Goal: Information Seeking & Learning: Learn about a topic

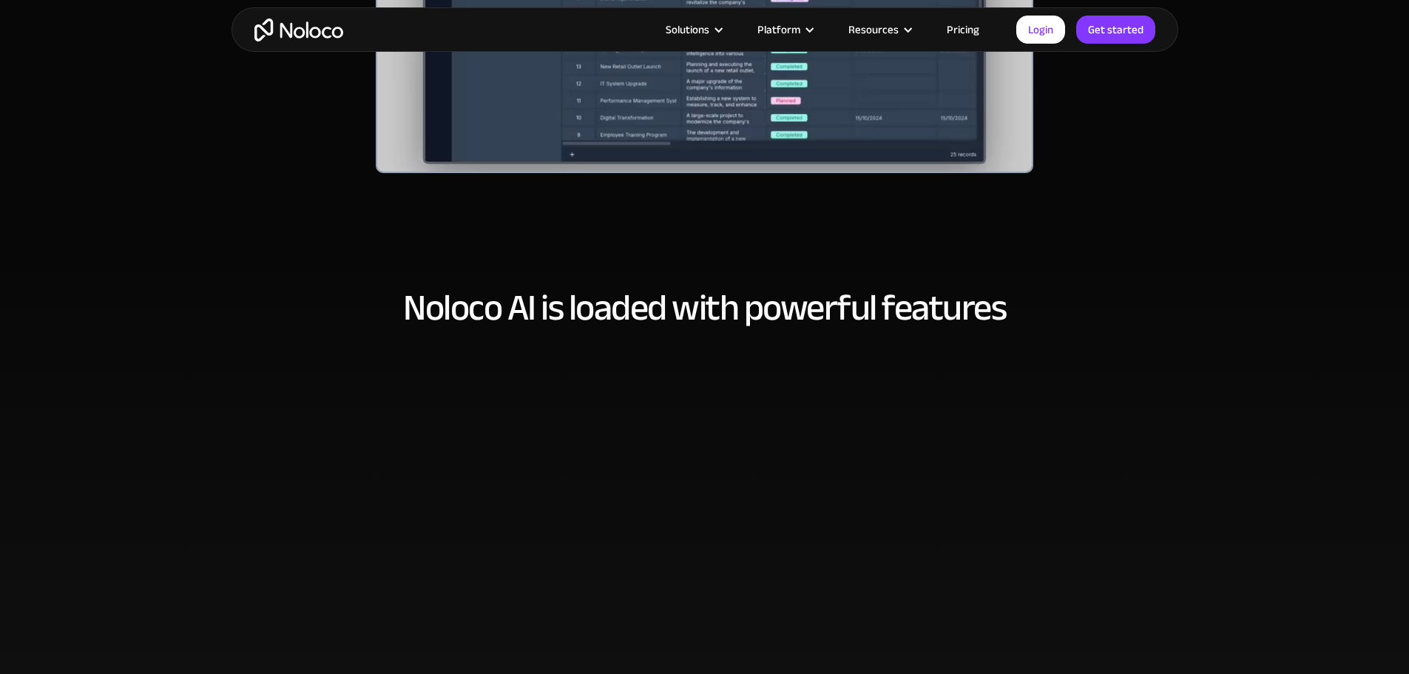
scroll to position [740, 0]
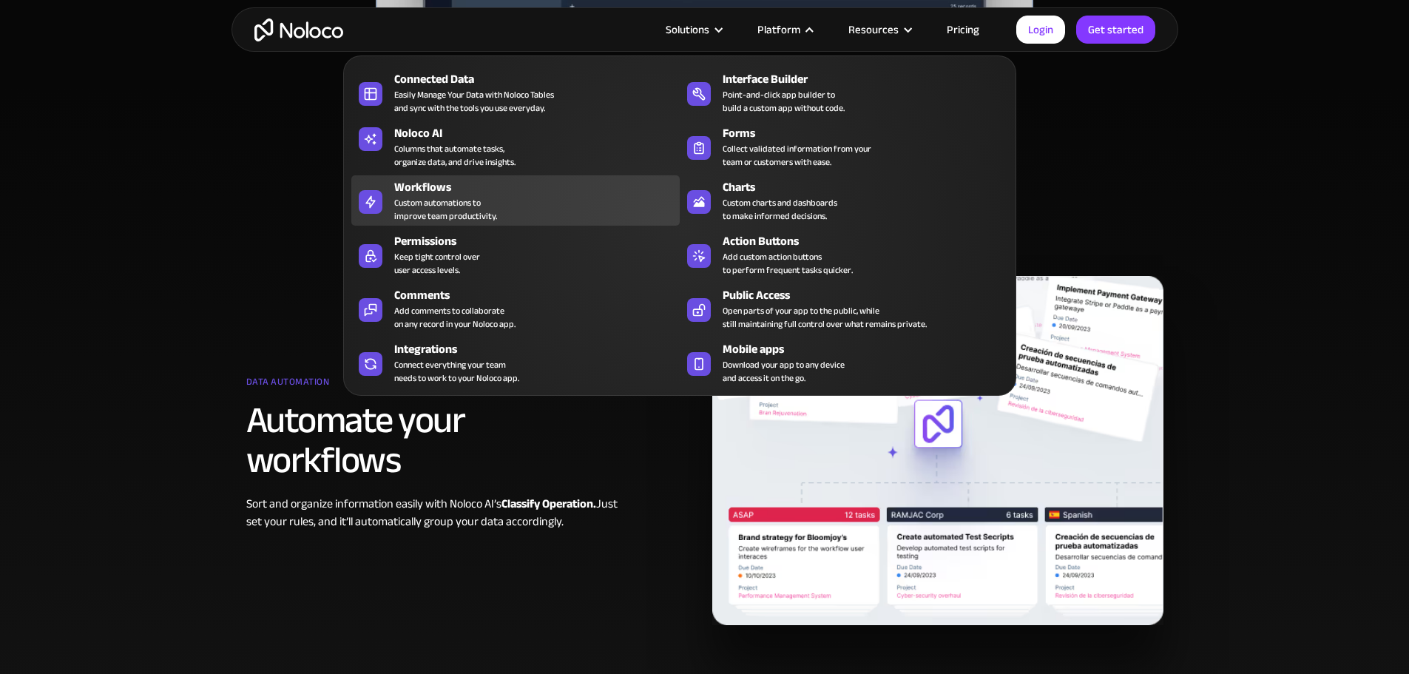
click at [439, 208] on div "Custom automations to improve team productivity." at bounding box center [445, 209] width 103 height 27
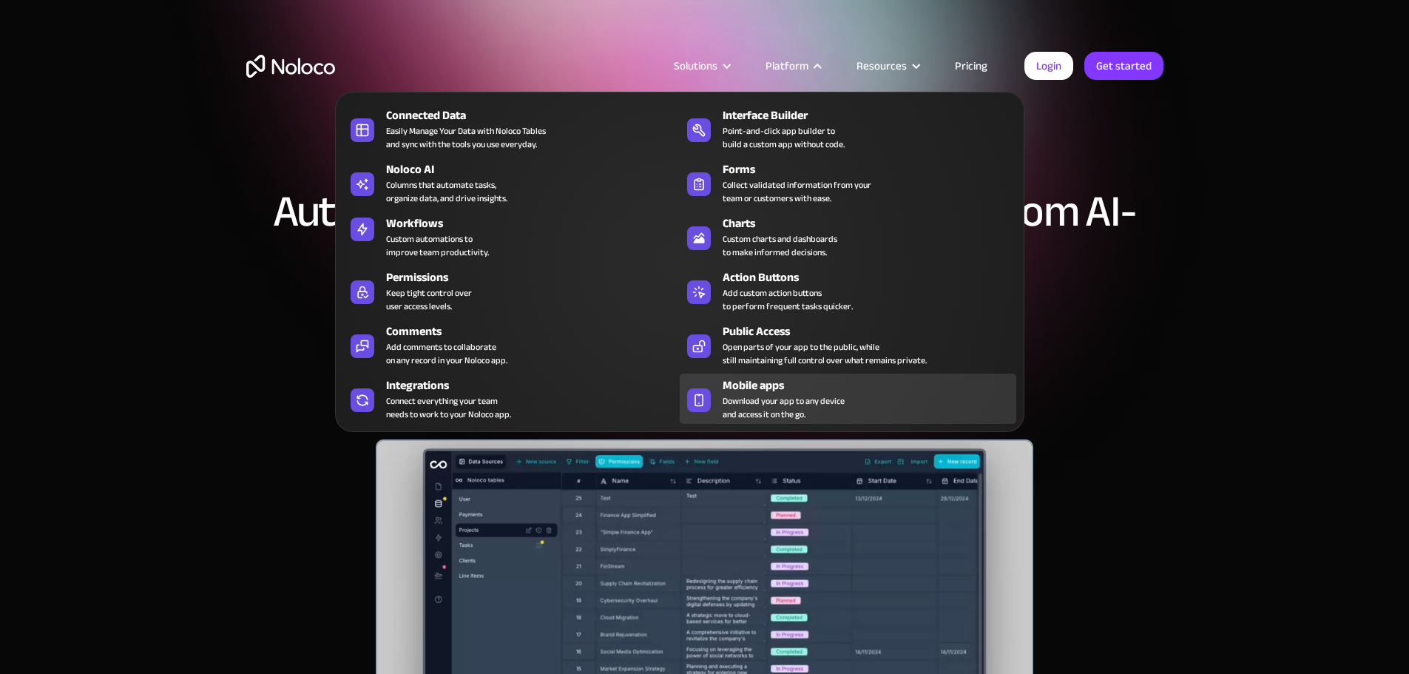
click at [770, 394] on div "Mobile apps" at bounding box center [873, 386] width 300 height 18
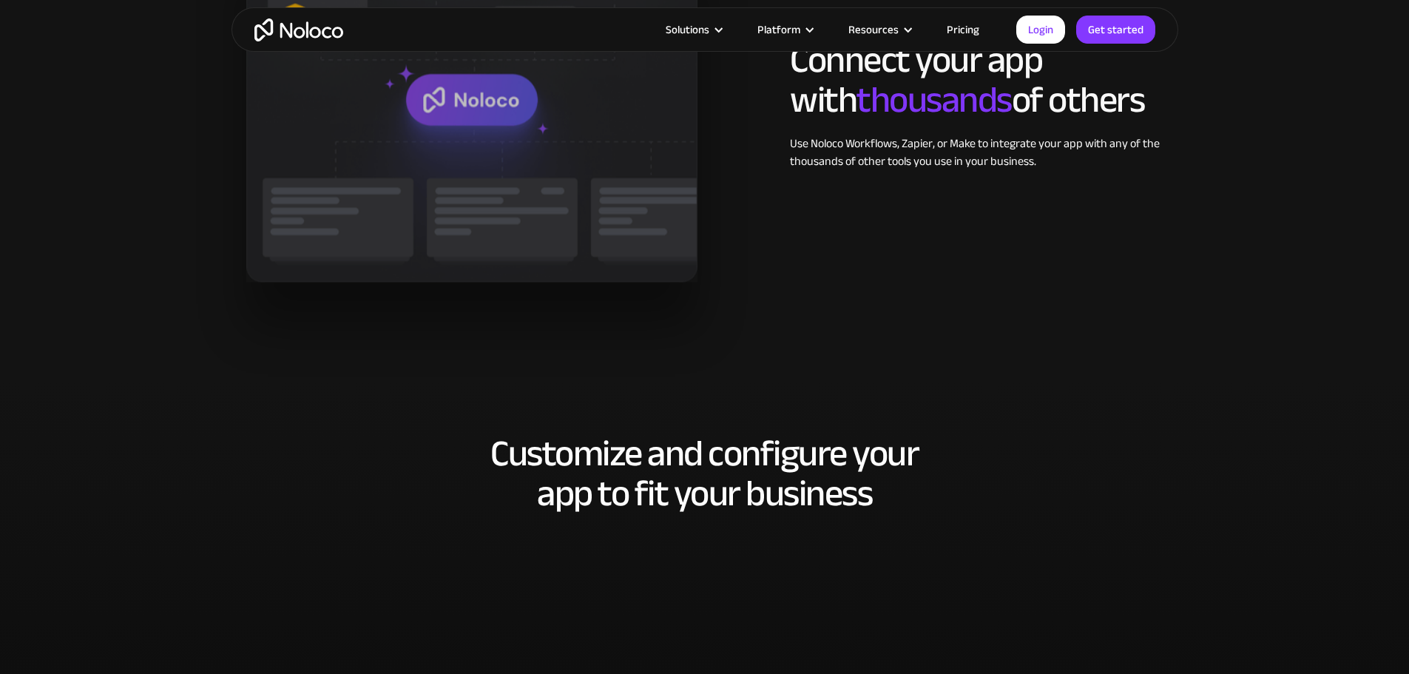
scroll to position [2959, 0]
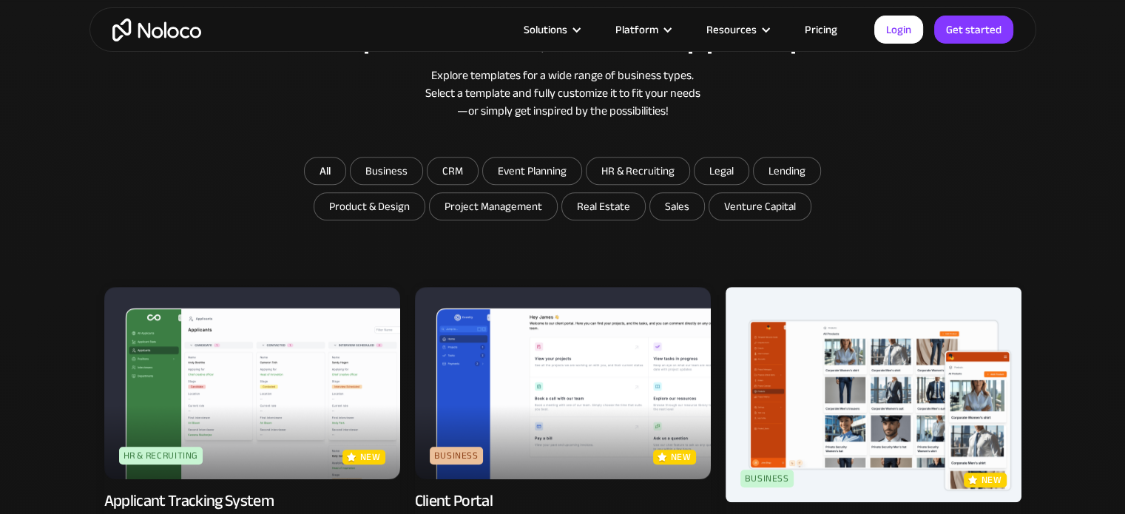
scroll to position [1175, 0]
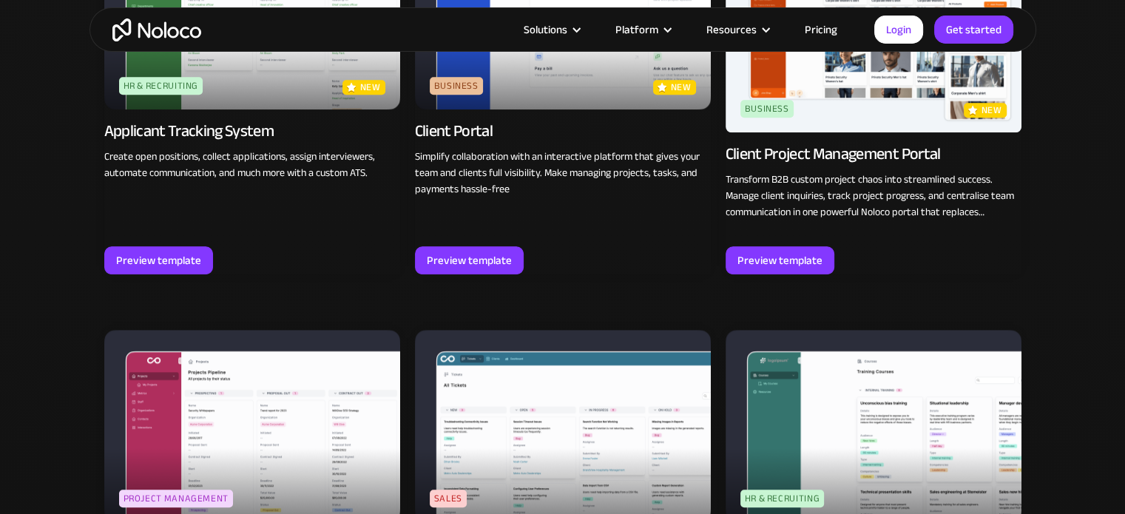
click at [462, 85] on div "Business" at bounding box center [456, 86] width 53 height 18
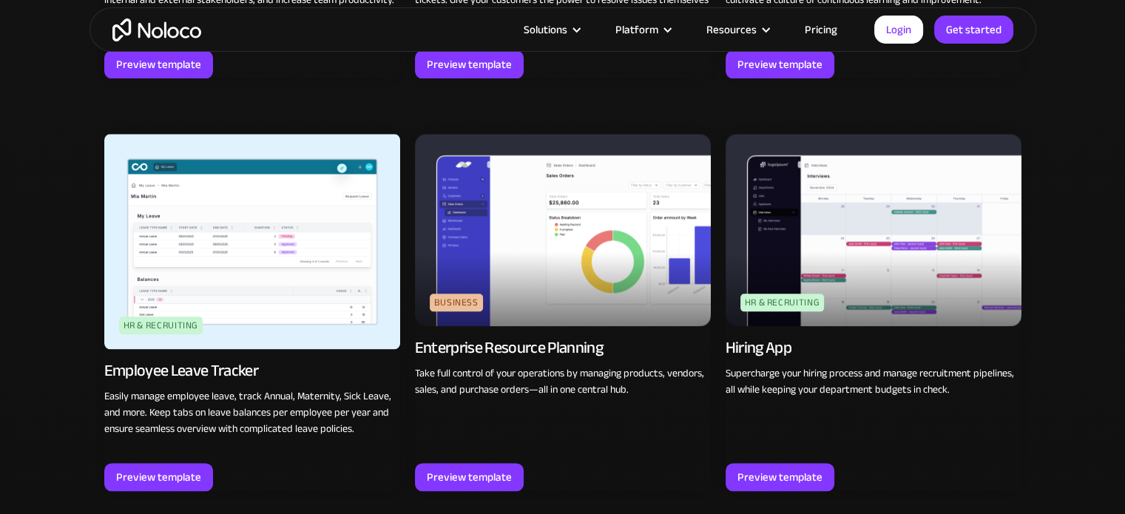
scroll to position [1835, 0]
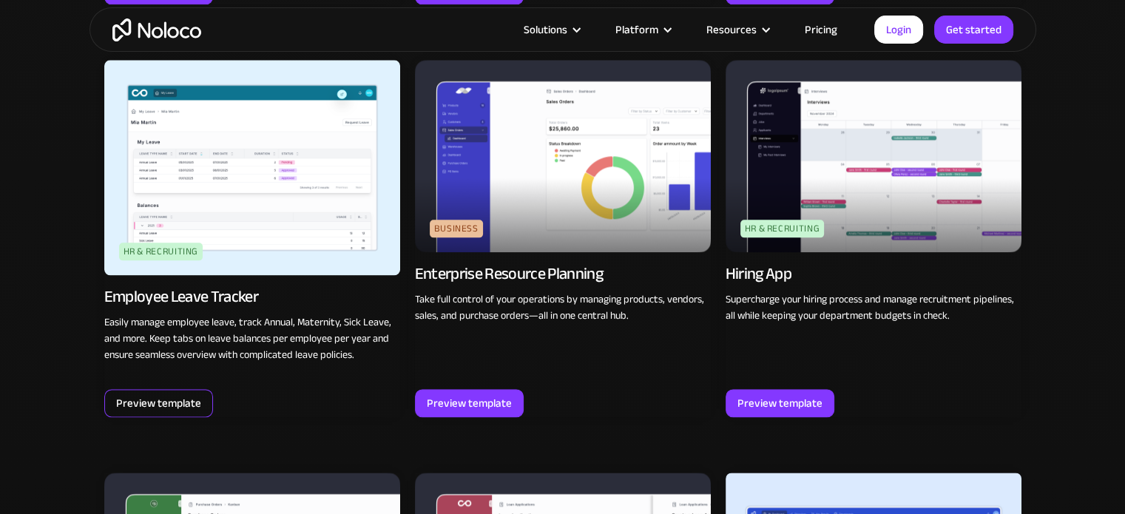
click at [129, 405] on div "Preview template" at bounding box center [158, 403] width 85 height 19
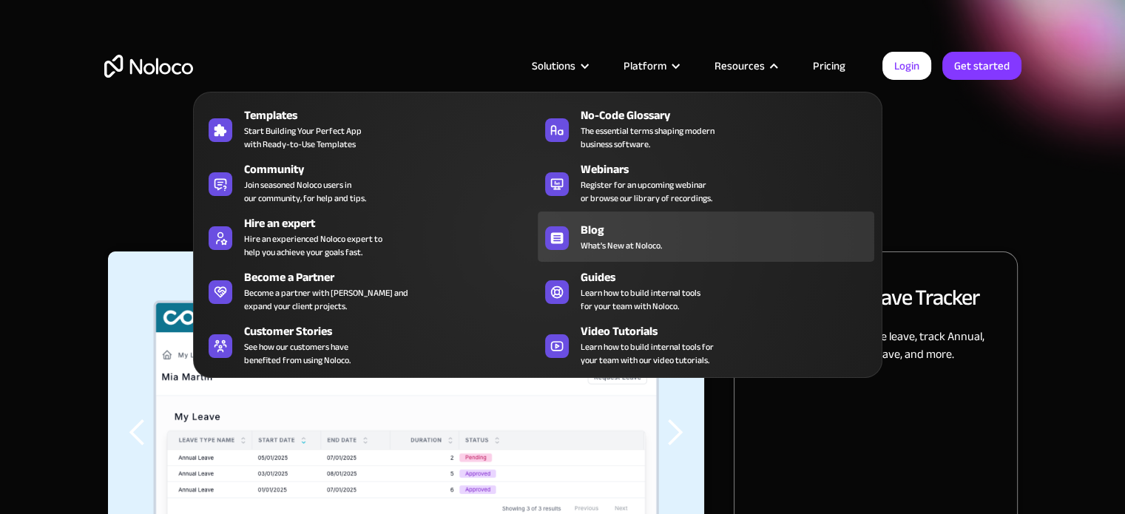
click at [658, 244] on span "What's New at Noloco." at bounding box center [621, 245] width 81 height 13
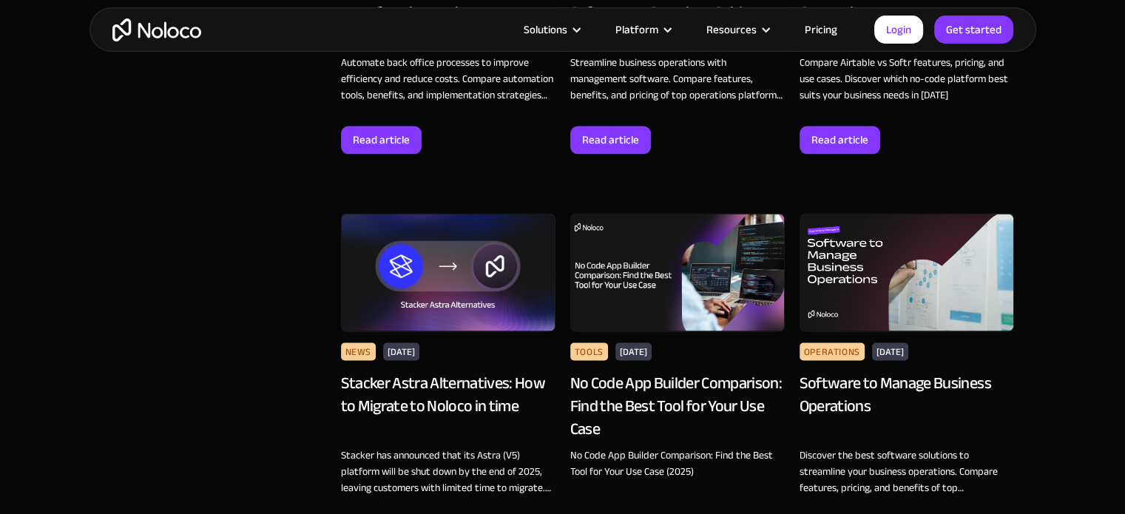
scroll to position [2515, 0]
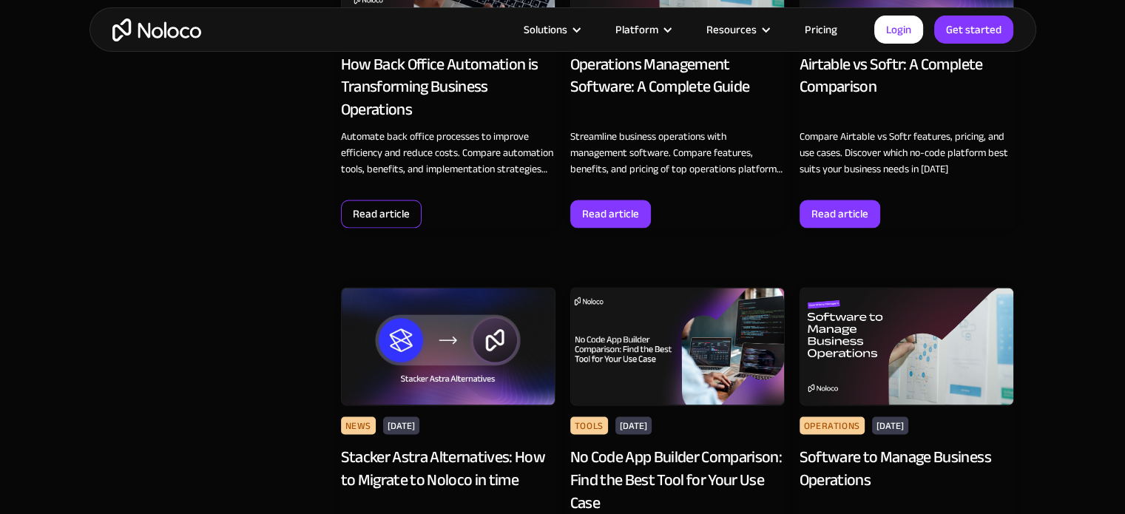
click at [381, 206] on div "Read article" at bounding box center [381, 213] width 57 height 19
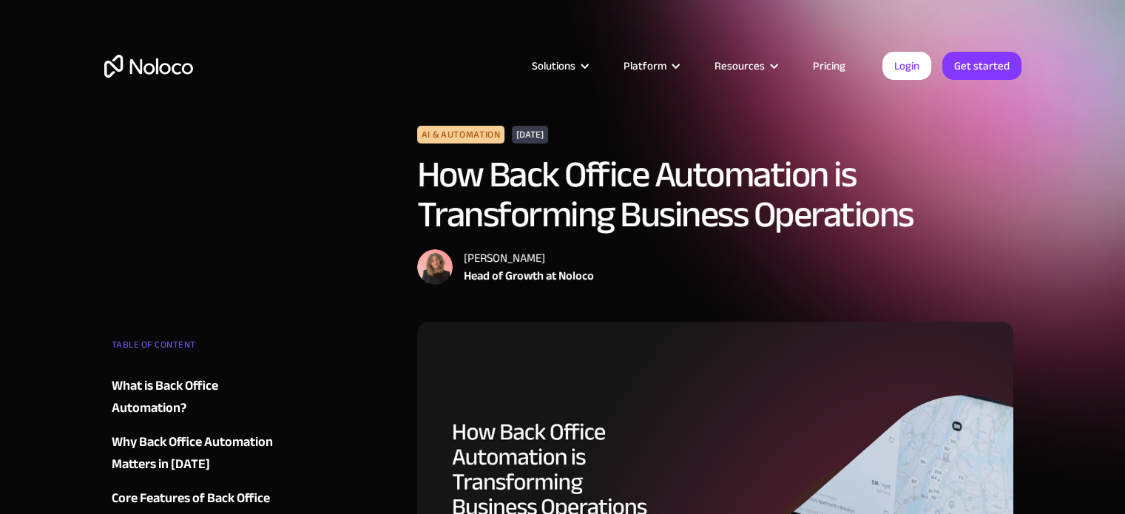
click at [615, 195] on h1 "How Back Office Automation is Transforming Business Operations" at bounding box center [715, 195] width 597 height 80
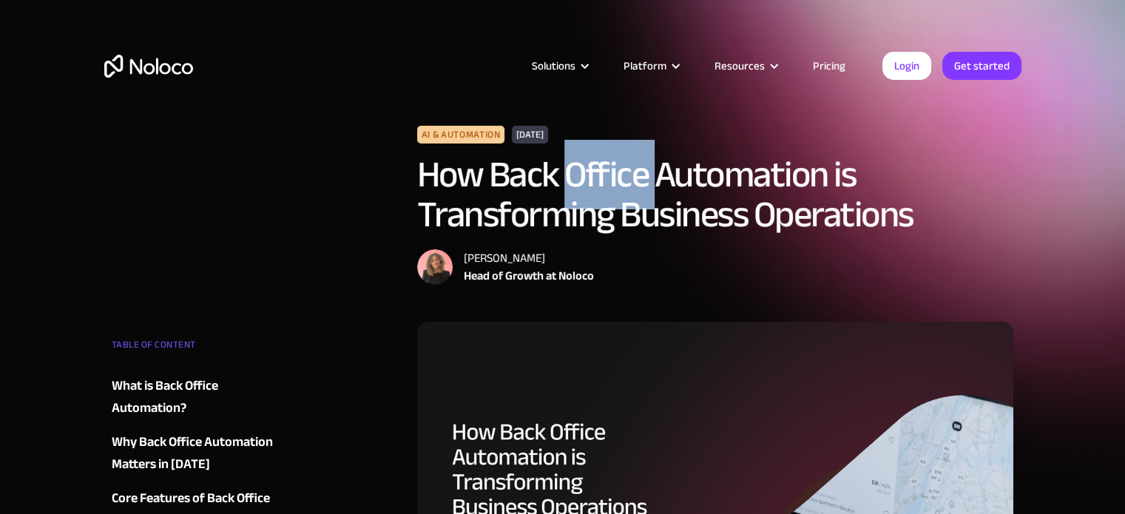
click at [615, 195] on h1 "How Back Office Automation is Transforming Business Operations" at bounding box center [715, 195] width 597 height 80
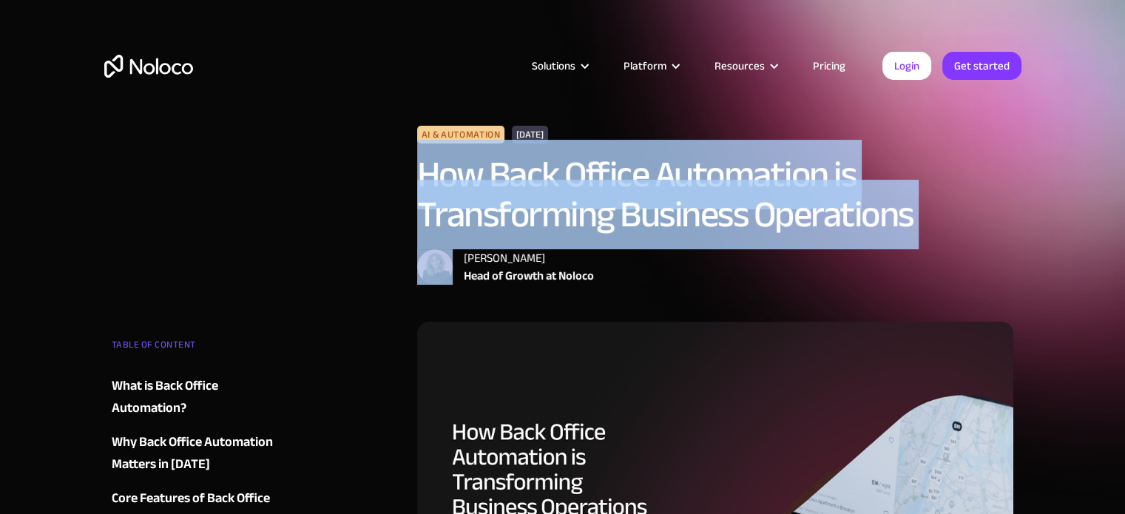
click at [615, 195] on h1 "How Back Office Automation is Transforming Business Operations" at bounding box center [715, 195] width 597 height 80
copy h1 "How Back Office Automation is Transforming Business Operations"
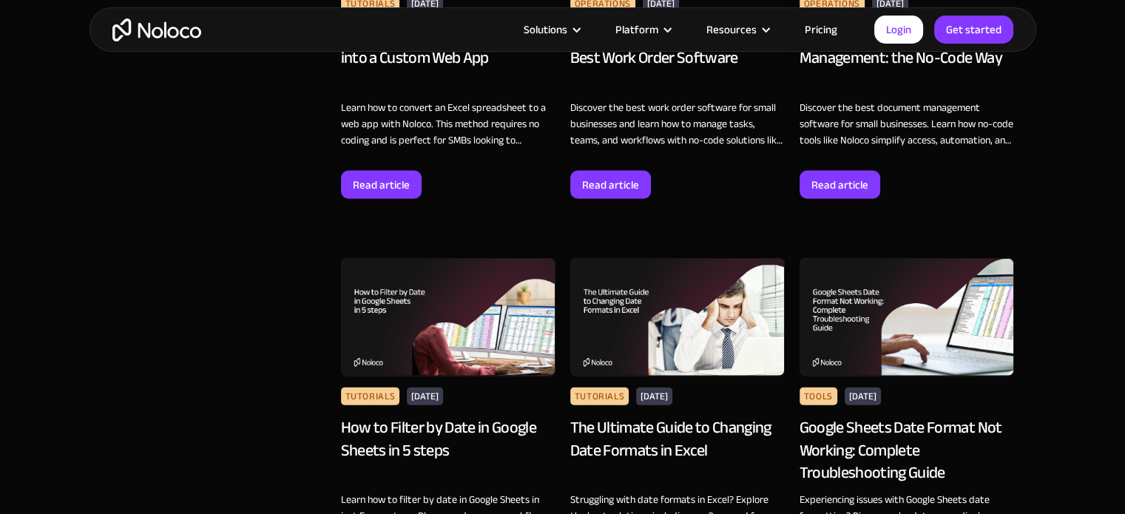
scroll to position [3181, 0]
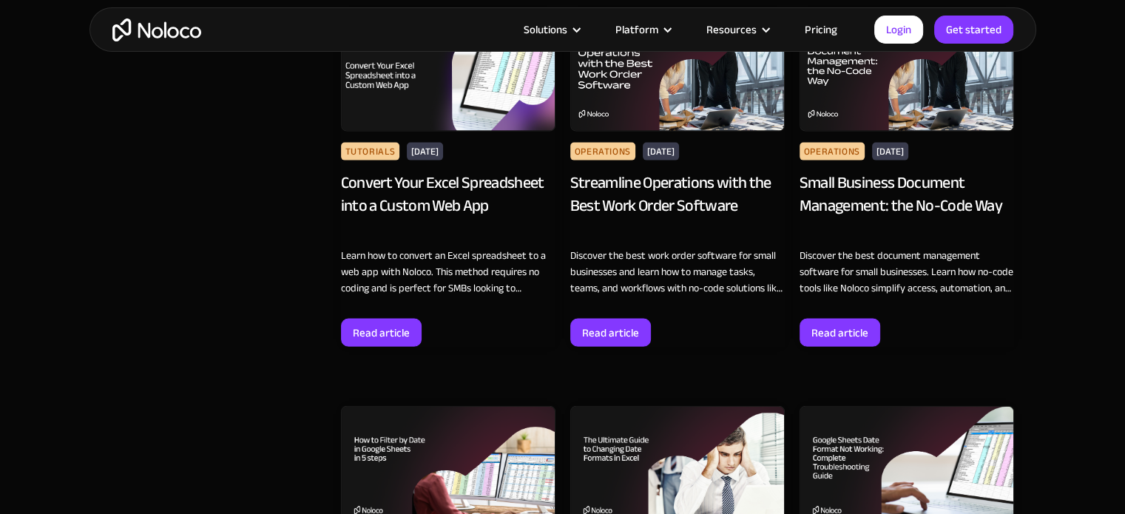
drag, startPoint x: 850, startPoint y: 196, endPoint x: 234, endPoint y: 197, distance: 616.2
click at [419, 192] on div "Convert Your Excel Spreadsheet into a Custom Web App" at bounding box center [448, 206] width 215 height 68
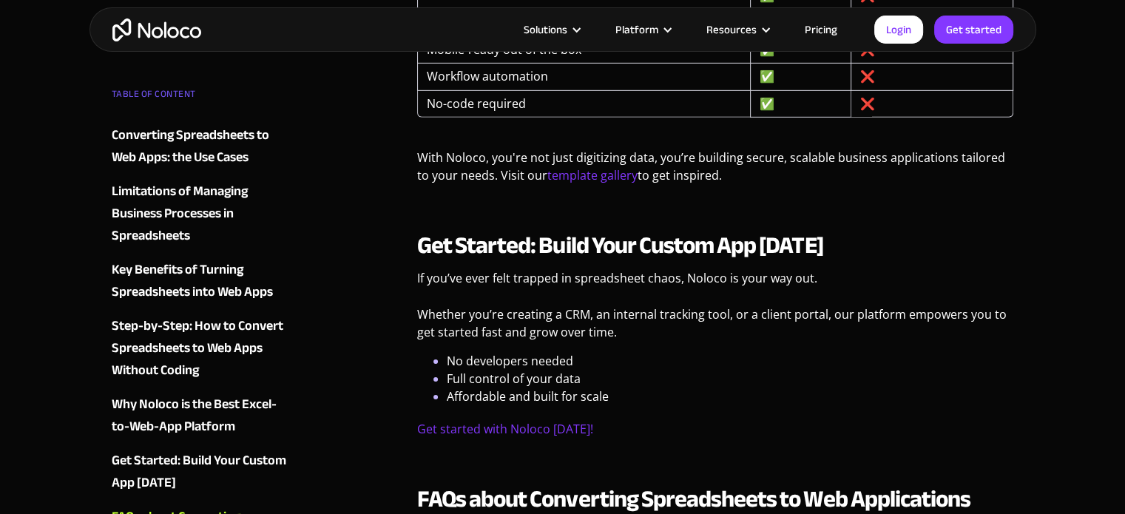
scroll to position [5030, 0]
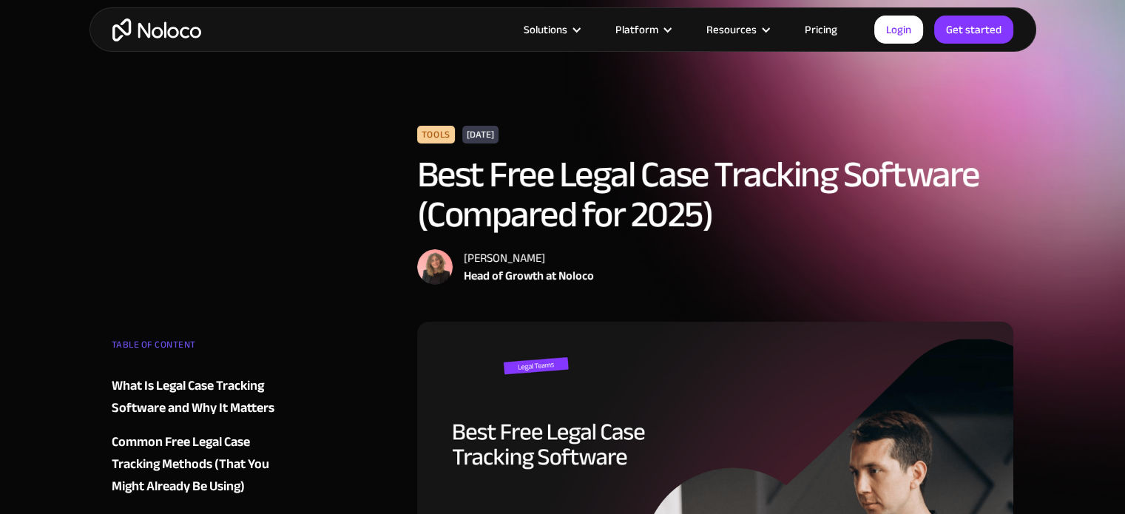
scroll to position [296, 0]
